Goal: Information Seeking & Learning: Learn about a topic

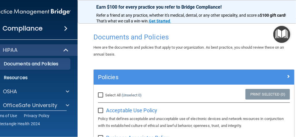
scroll to position [575, 0]
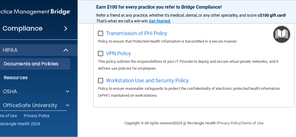
click at [21, 78] on p "Resources" at bounding box center [28, 78] width 79 height 6
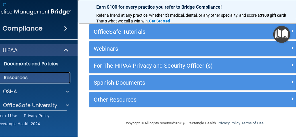
scroll to position [45, 0]
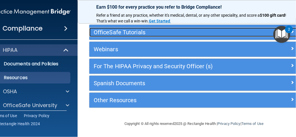
click at [173, 35] on h5 "OfficeSafe Tutorials" at bounding box center [168, 32] width 148 height 6
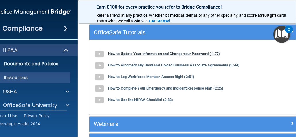
click at [161, 54] on b "How to Update Your Information and Change your Password (1:27)" at bounding box center [164, 54] width 112 height 4
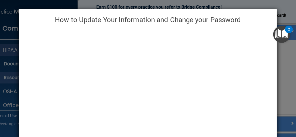
scroll to position [98, 0]
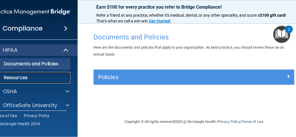
click at [37, 77] on p "Resources" at bounding box center [28, 78] width 79 height 6
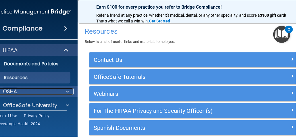
click at [52, 89] on div "OSHA" at bounding box center [23, 91] width 71 height 7
click at [66, 93] on span at bounding box center [67, 91] width 3 height 7
click at [35, 93] on div "OSHA" at bounding box center [23, 91] width 71 height 7
click at [7, 91] on p "OSHA" at bounding box center [10, 91] width 14 height 7
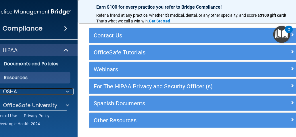
scroll to position [45, 0]
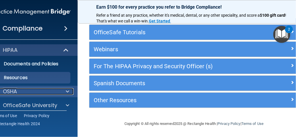
click at [22, 89] on div "OSHA" at bounding box center [23, 91] width 71 height 7
click at [67, 90] on span at bounding box center [67, 91] width 3 height 7
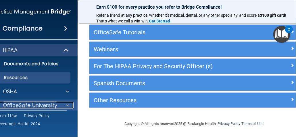
click at [48, 104] on p "OfficeSafe University" at bounding box center [30, 105] width 54 height 7
click at [67, 104] on span at bounding box center [67, 105] width 3 height 7
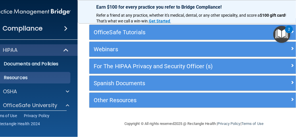
click at [61, 114] on div "Terms of Use Privacy Policy Ⓒ Rectangle Health 2024" at bounding box center [30, 119] width 74 height 18
click at [64, 51] on span at bounding box center [66, 50] width 5 height 7
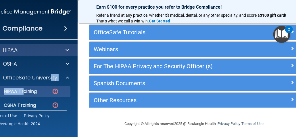
drag, startPoint x: 44, startPoint y: 76, endPoint x: 22, endPoint y: 93, distance: 27.7
click at [22, 93] on div "OfficeSafe University HIPAA Training OSHA Training Continuing Education" at bounding box center [32, 98] width 92 height 53
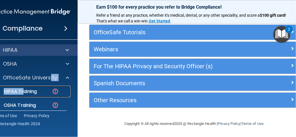
click at [22, 93] on p "HIPAA Training" at bounding box center [12, 92] width 47 height 6
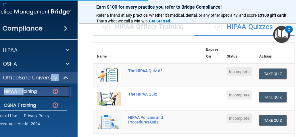
scroll to position [326, 0]
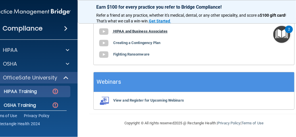
click at [137, 31] on b "HIPAA and Business Associates" at bounding box center [140, 31] width 54 height 4
